Goal: Task Accomplishment & Management: Manage account settings

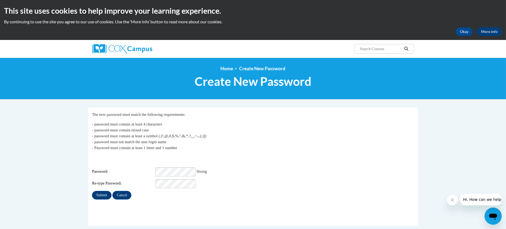
click at [99, 193] on input "Submit" at bounding box center [101, 195] width 19 height 9
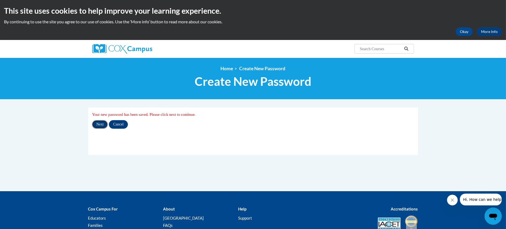
click at [102, 122] on input "Next" at bounding box center [100, 124] width 16 height 9
